Goal: Task Accomplishment & Management: Use online tool/utility

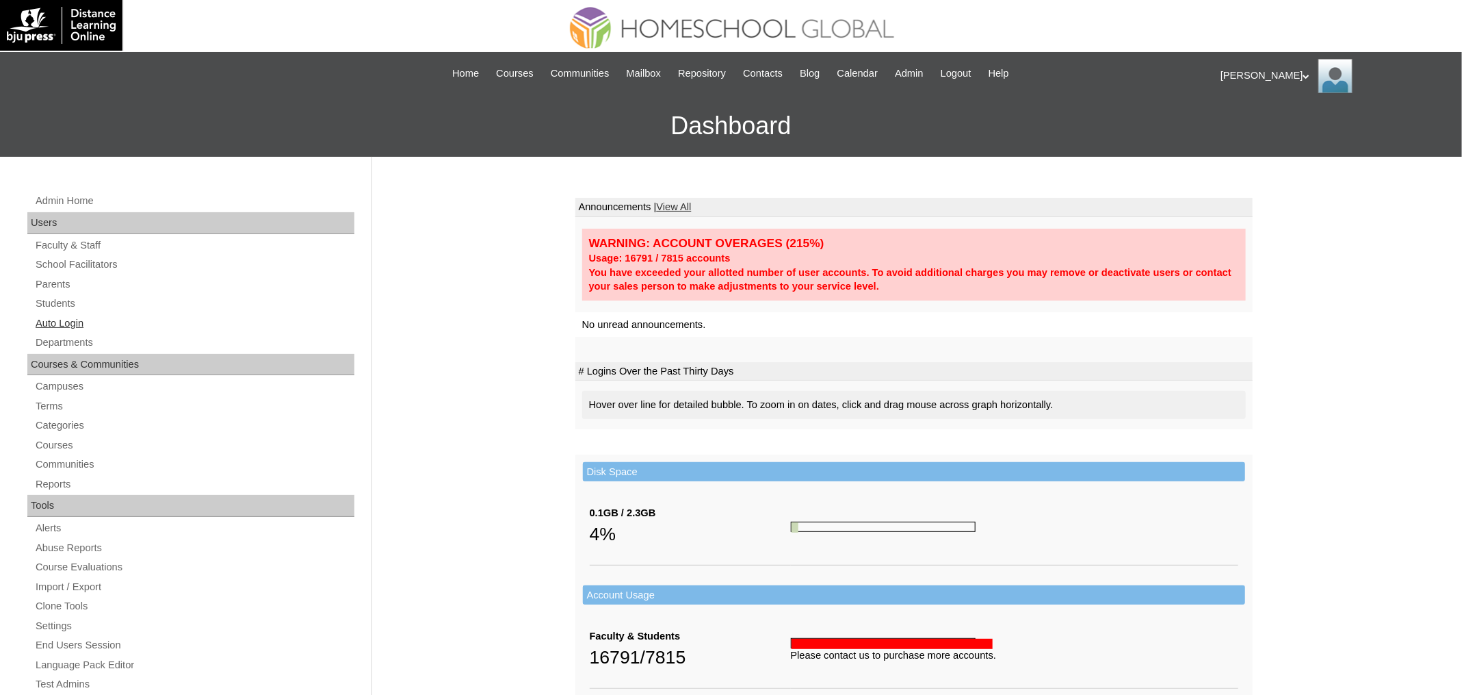
click at [75, 317] on link "Auto Login" at bounding box center [194, 323] width 320 height 17
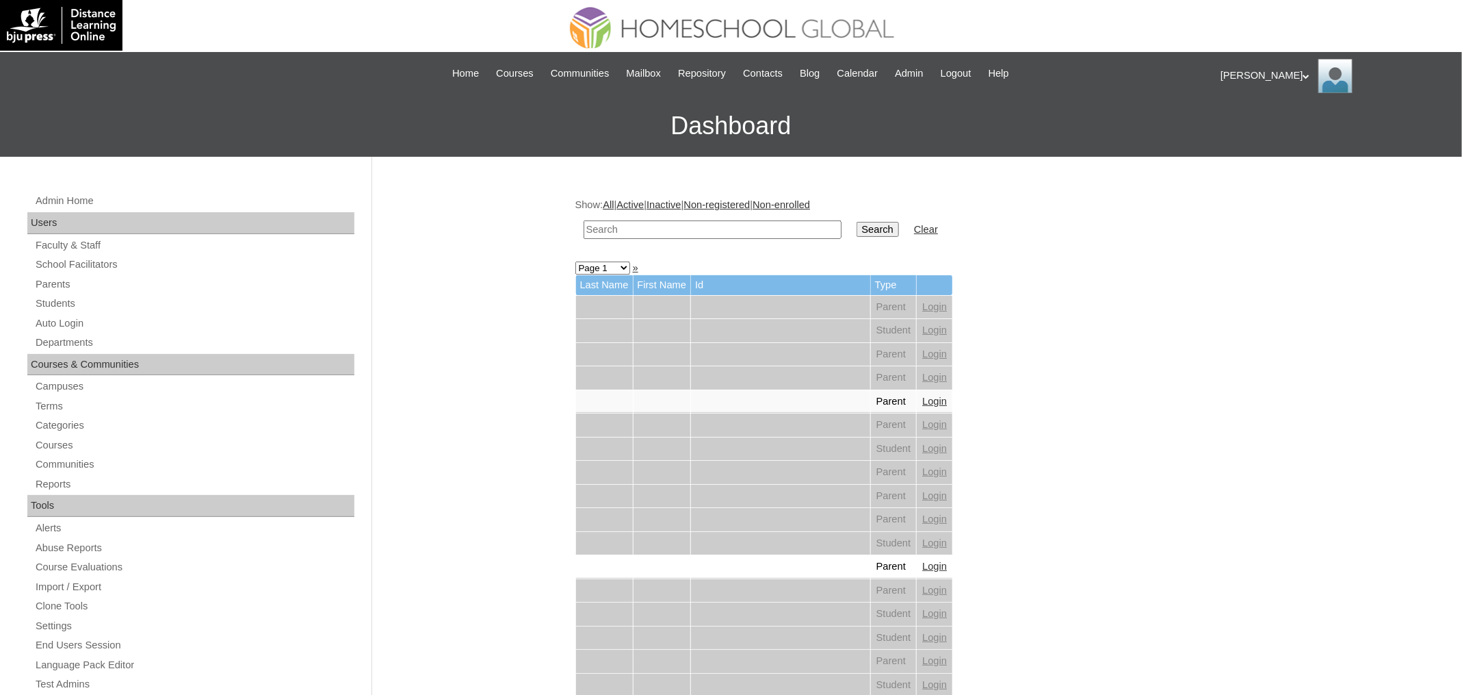
click at [673, 220] on input "text" at bounding box center [713, 229] width 258 height 18
paste input "Zeyus Kyle"
type input "Zeyus Kyle"
click at [857, 222] on input "Search" at bounding box center [878, 229] width 42 height 15
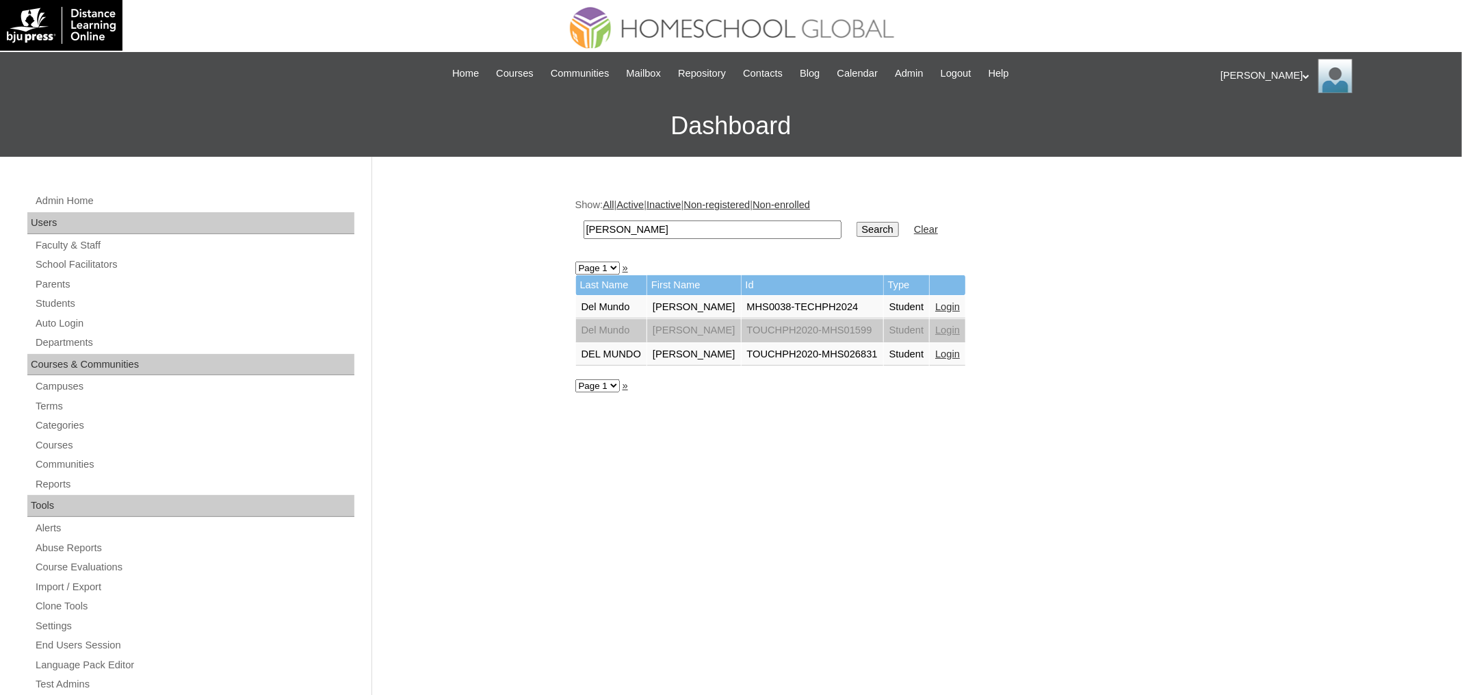
click at [944, 302] on link "Login" at bounding box center [947, 306] width 25 height 11
